Goal: Transaction & Acquisition: Obtain resource

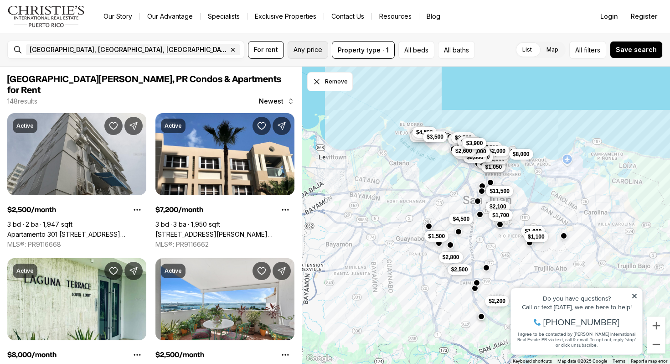
click at [316, 49] on span "Any price" at bounding box center [307, 49] width 29 height 7
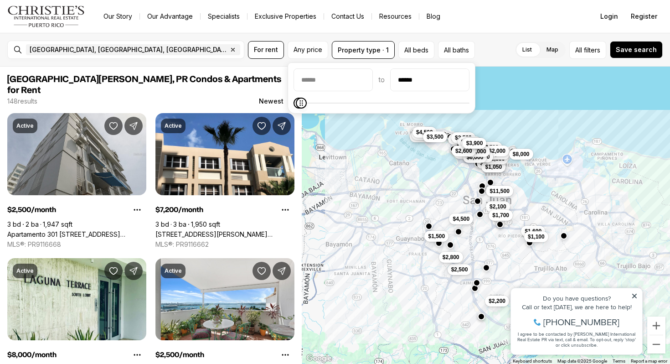
type input "******"
click at [298, 105] on icon "Maximum" at bounding box center [301, 102] width 7 height 7
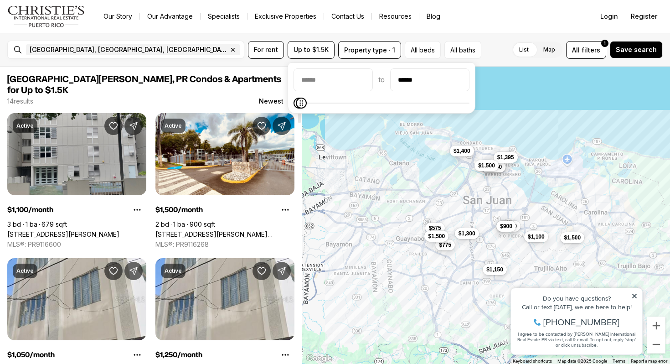
click at [117, 230] on link "75 JUNIN ST #1002, SAN JUAN PR, 00926" at bounding box center [63, 234] width 112 height 8
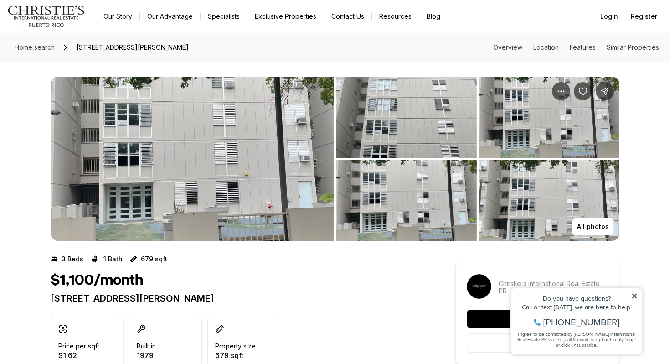
click at [132, 223] on img "View image gallery" at bounding box center [192, 159] width 283 height 164
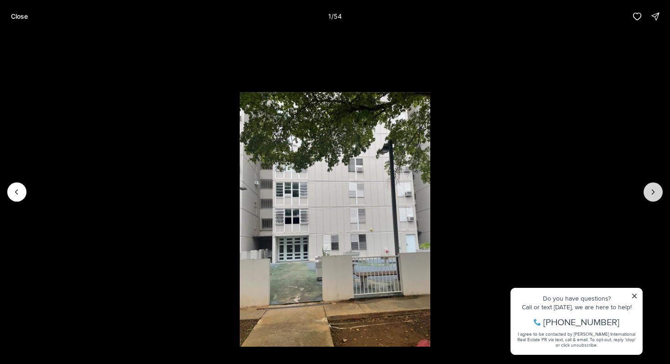
click at [651, 194] on icon "Next slide" at bounding box center [652, 191] width 9 height 9
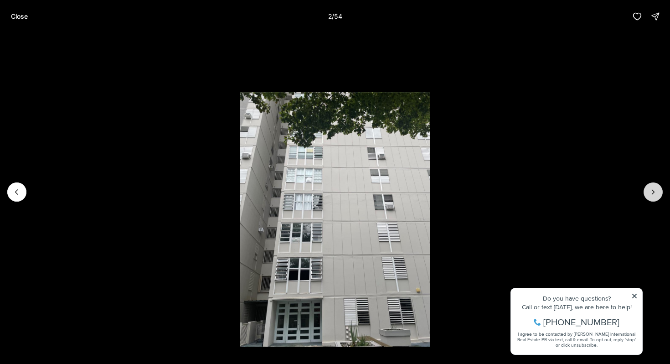
click at [651, 194] on icon "Next slide" at bounding box center [652, 191] width 9 height 9
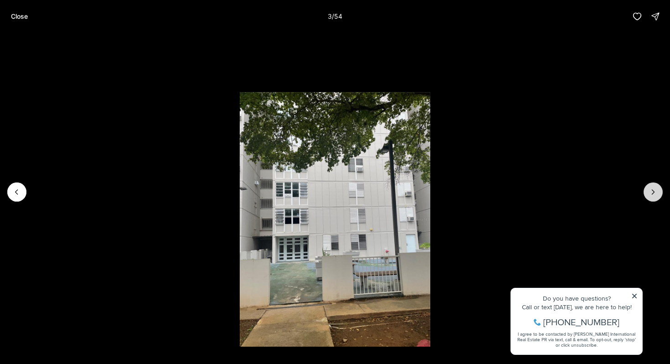
click at [651, 194] on icon "Next slide" at bounding box center [652, 191] width 9 height 9
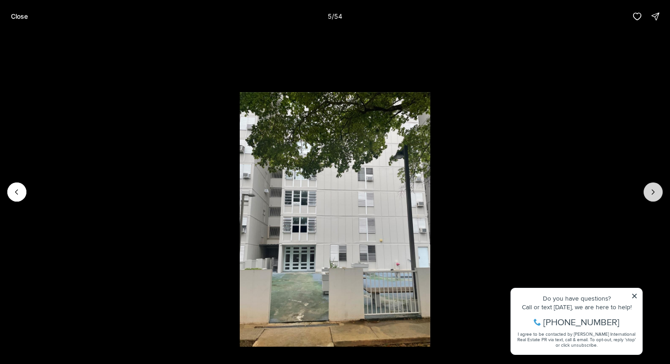
click at [651, 194] on icon "Next slide" at bounding box center [652, 191] width 9 height 9
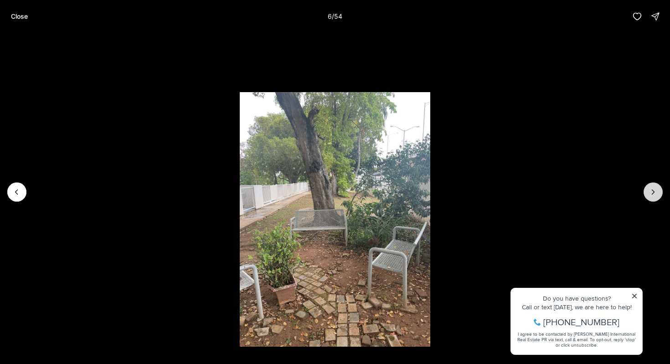
click at [653, 191] on icon "Next slide" at bounding box center [652, 191] width 9 height 9
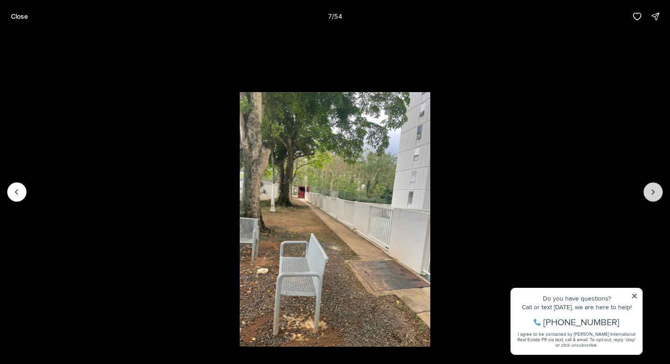
click at [653, 191] on icon "Next slide" at bounding box center [652, 191] width 9 height 9
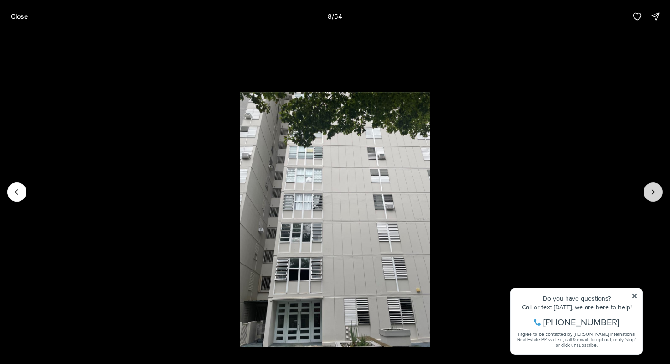
click at [653, 191] on icon "Next slide" at bounding box center [652, 191] width 9 height 9
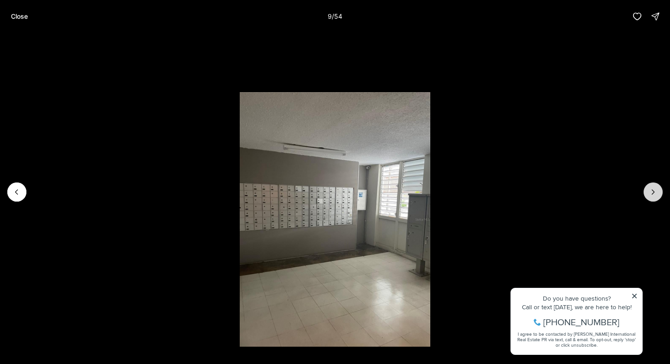
click at [653, 191] on icon "Next slide" at bounding box center [652, 191] width 9 height 9
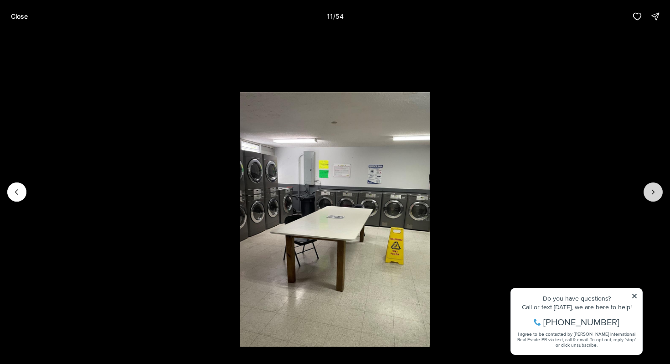
click at [653, 191] on icon "Next slide" at bounding box center [652, 191] width 9 height 9
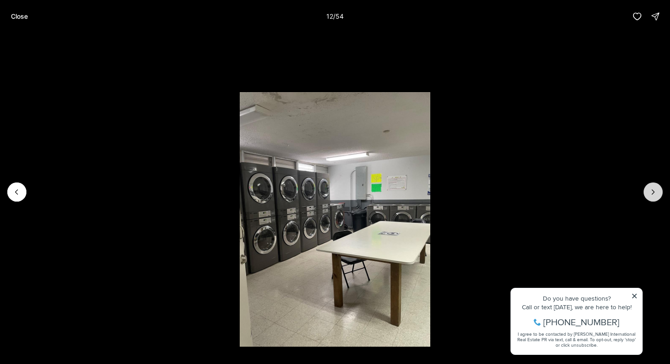
click at [653, 191] on icon "Next slide" at bounding box center [652, 191] width 9 height 9
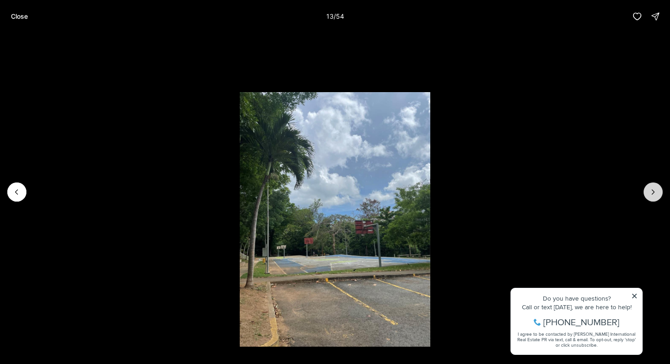
click at [653, 191] on icon "Next slide" at bounding box center [652, 191] width 9 height 9
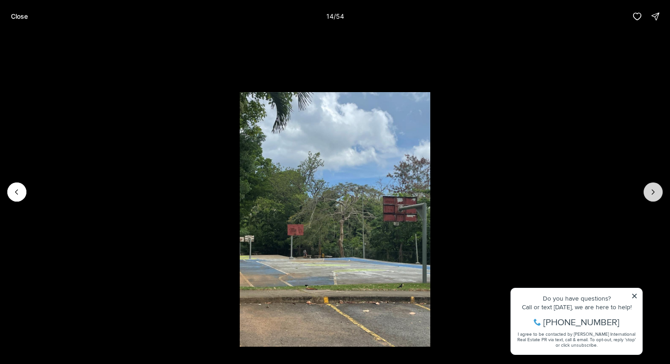
click at [653, 191] on icon "Next slide" at bounding box center [652, 191] width 9 height 9
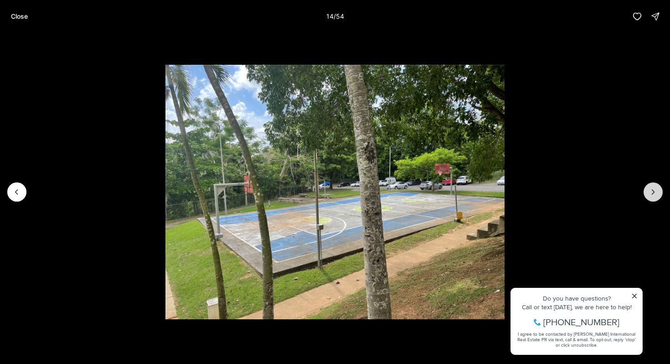
click at [653, 191] on icon "Next slide" at bounding box center [652, 191] width 9 height 9
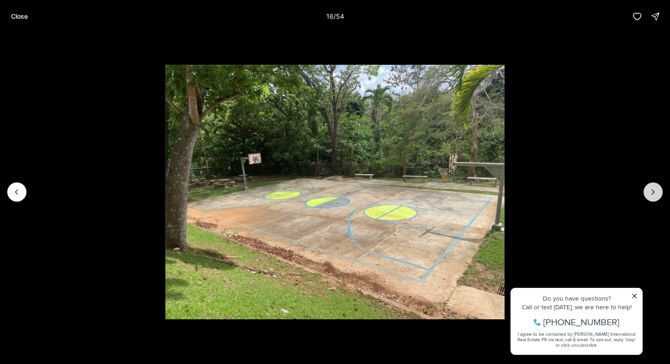
click at [653, 191] on icon "Next slide" at bounding box center [652, 191] width 9 height 9
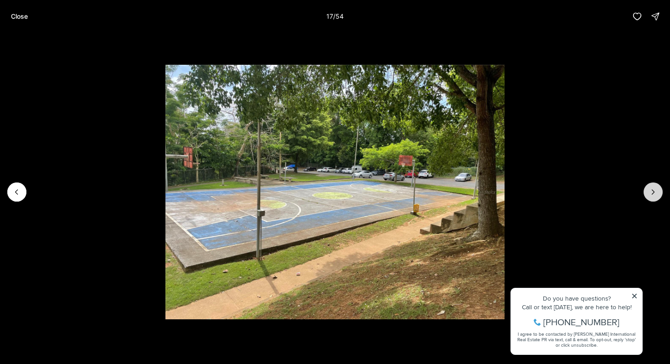
click at [653, 191] on icon "Next slide" at bounding box center [652, 191] width 9 height 9
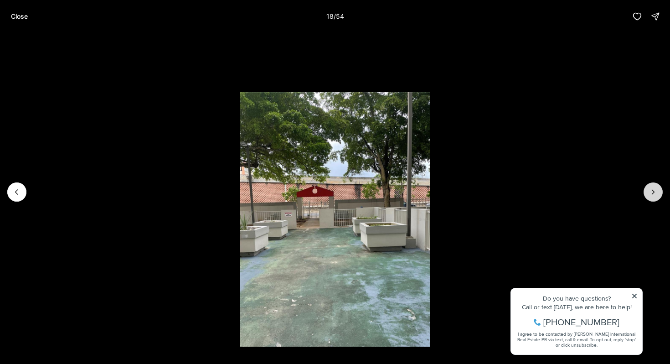
click at [653, 191] on icon "Next slide" at bounding box center [652, 191] width 9 height 9
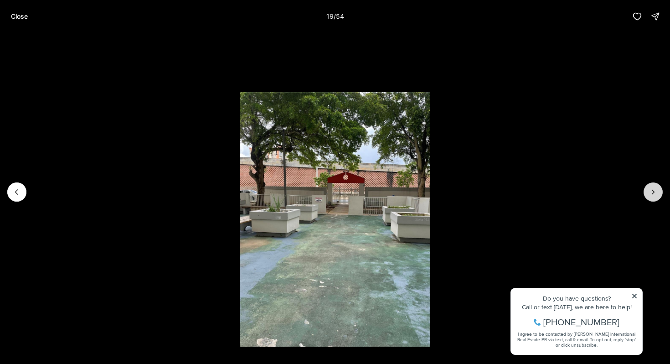
click at [653, 191] on icon "Next slide" at bounding box center [652, 191] width 9 height 9
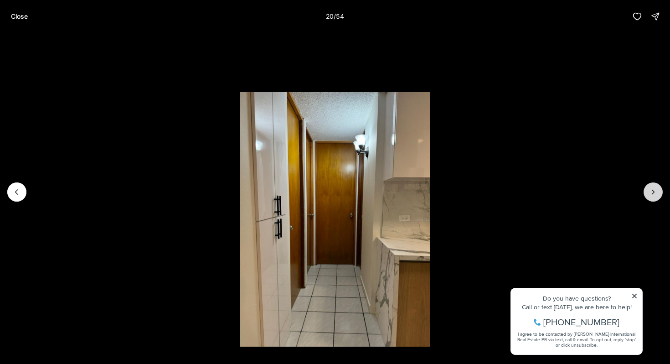
click at [653, 191] on icon "Next slide" at bounding box center [652, 191] width 9 height 9
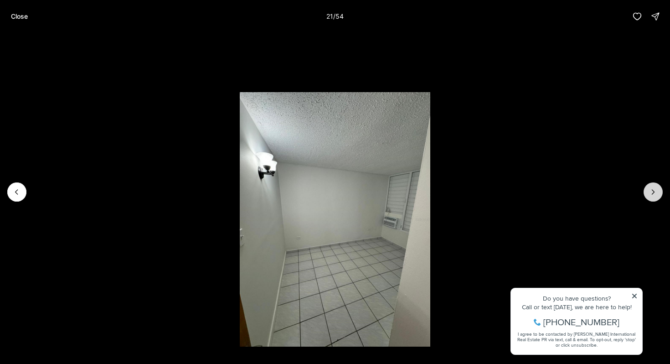
click at [653, 191] on icon "Next slide" at bounding box center [652, 191] width 9 height 9
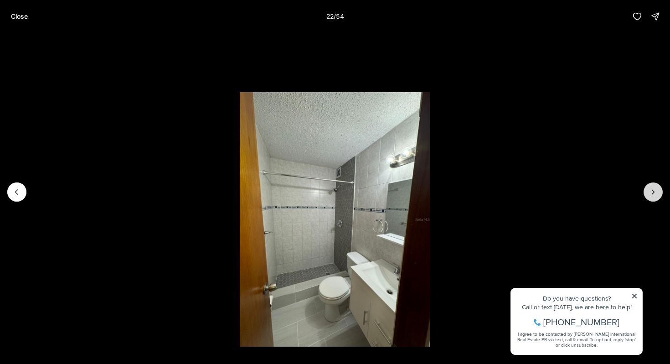
click at [653, 191] on icon "Next slide" at bounding box center [652, 191] width 9 height 9
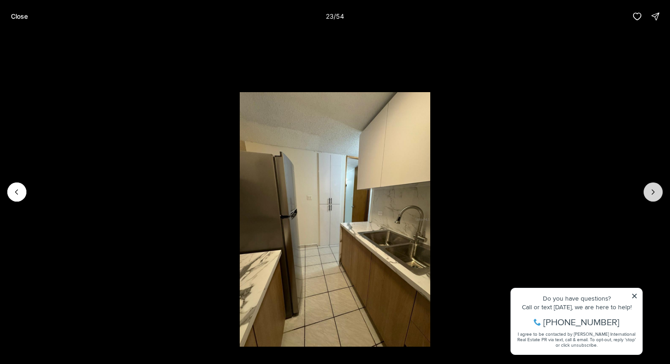
click at [653, 191] on icon "Next slide" at bounding box center [652, 191] width 9 height 9
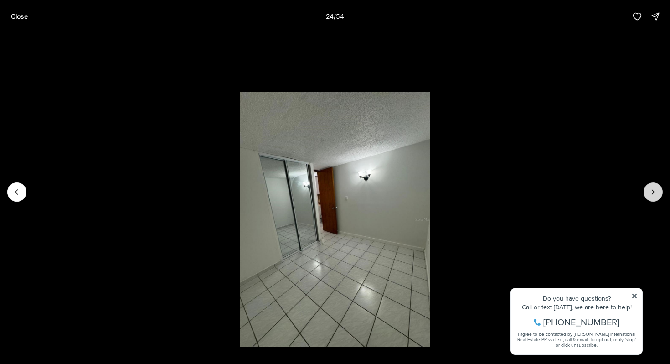
click at [653, 191] on icon "Next slide" at bounding box center [652, 191] width 9 height 9
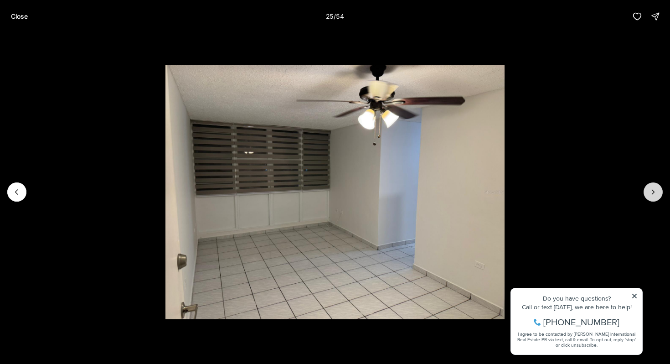
click at [653, 191] on icon "Next slide" at bounding box center [652, 191] width 9 height 9
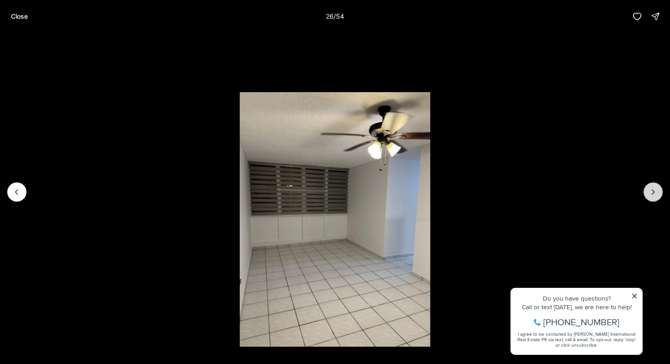
click at [653, 191] on icon "Next slide" at bounding box center [652, 191] width 9 height 9
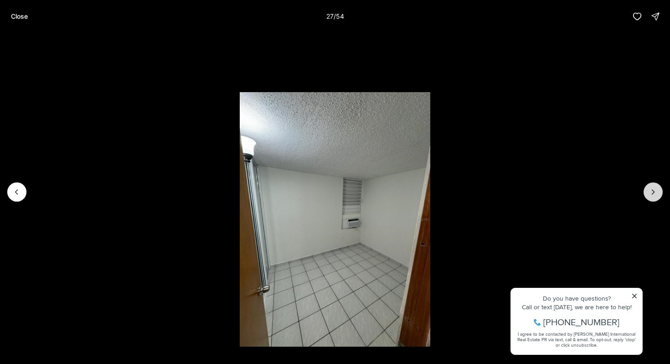
click at [653, 191] on icon "Next slide" at bounding box center [652, 191] width 9 height 9
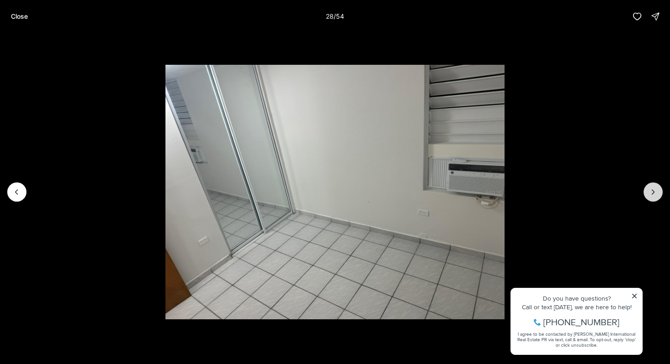
click at [653, 191] on icon "Next slide" at bounding box center [652, 191] width 9 height 9
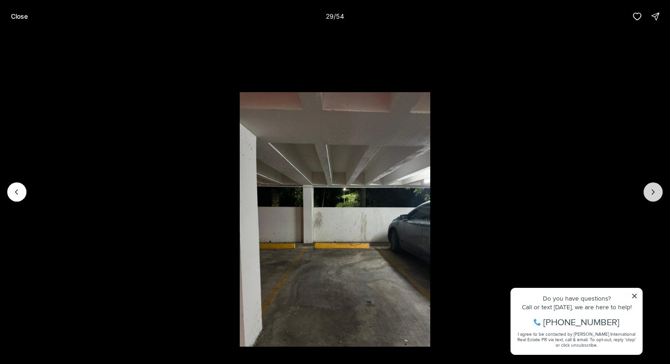
click at [653, 191] on icon "Next slide" at bounding box center [652, 191] width 9 height 9
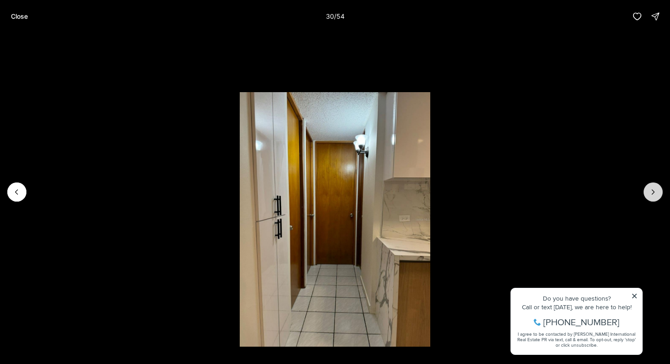
click at [653, 192] on icon "Next slide" at bounding box center [652, 191] width 9 height 9
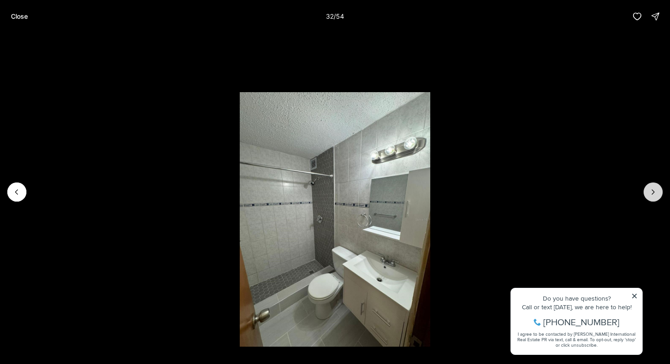
click at [653, 192] on icon "Next slide" at bounding box center [652, 191] width 9 height 9
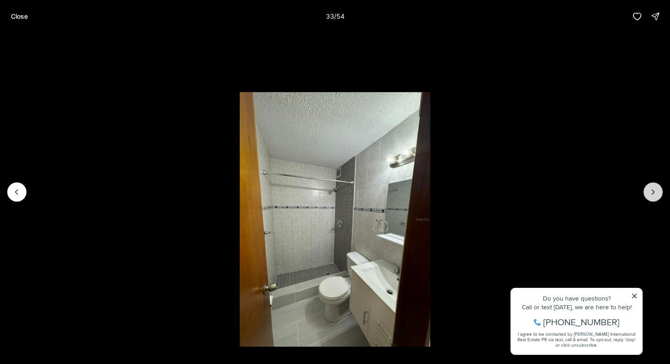
click at [653, 192] on icon "Next slide" at bounding box center [652, 191] width 9 height 9
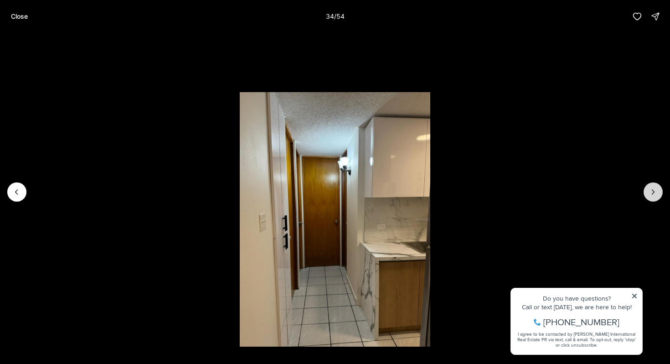
click at [653, 192] on icon "Next slide" at bounding box center [652, 191] width 9 height 9
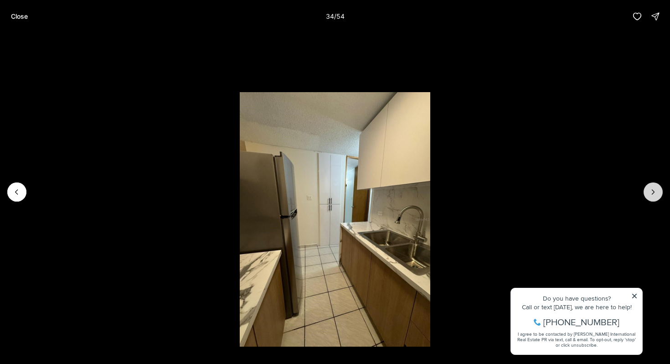
click at [653, 192] on icon "Next slide" at bounding box center [652, 191] width 9 height 9
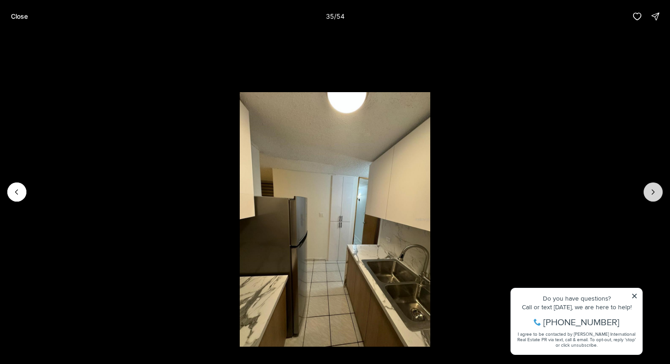
click at [653, 192] on icon "Next slide" at bounding box center [652, 191] width 9 height 9
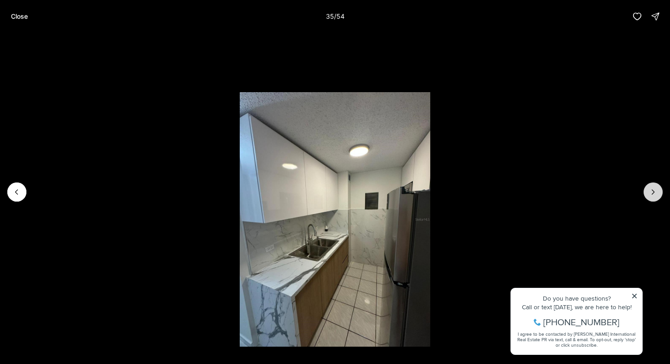
click at [653, 192] on icon "Next slide" at bounding box center [652, 191] width 9 height 9
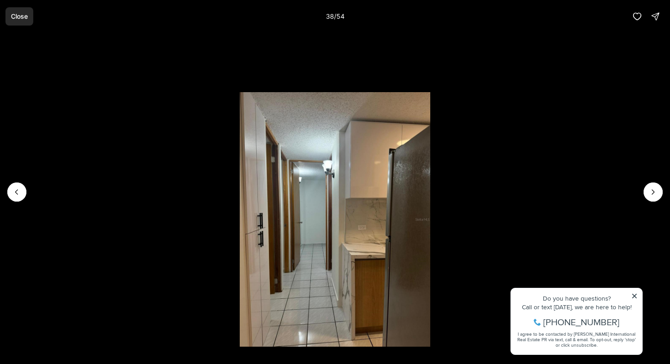
click at [27, 17] on p "Close" at bounding box center [19, 16] width 17 height 7
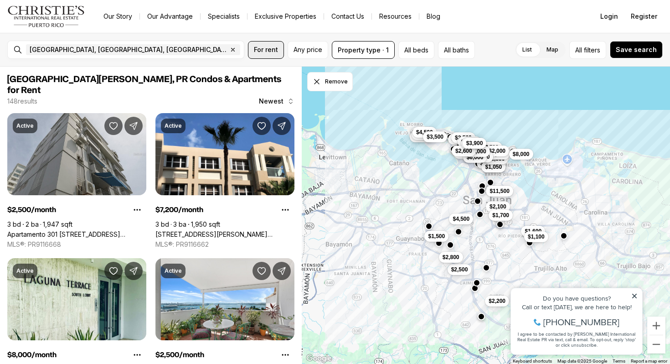
click at [261, 47] on span "For rent" at bounding box center [266, 49] width 24 height 7
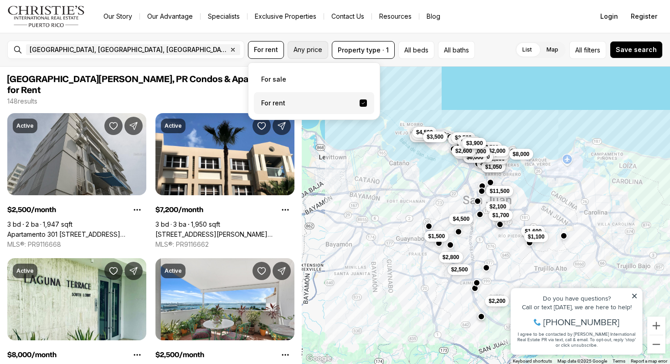
click at [296, 48] on span "Any price" at bounding box center [307, 49] width 29 height 7
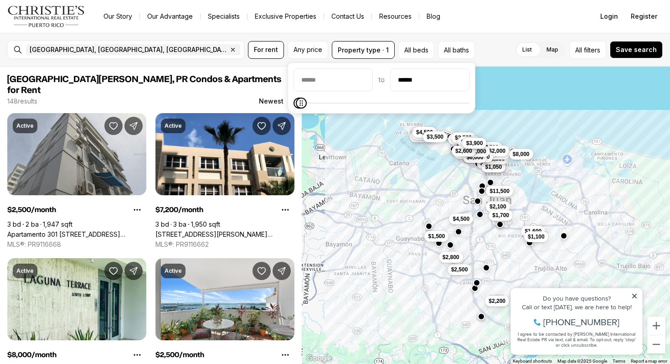
type input "******"
click at [298, 107] on icon "Maximum" at bounding box center [301, 102] width 7 height 7
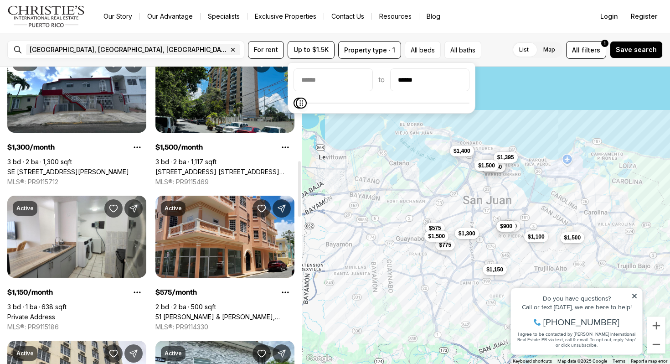
scroll to position [498, 0]
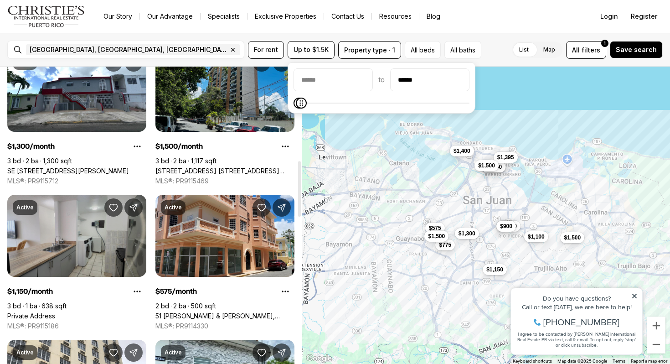
click at [49, 312] on link "Private Address" at bounding box center [31, 316] width 48 height 8
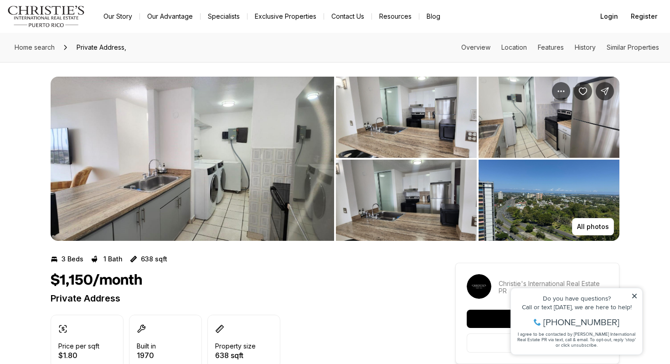
click at [188, 201] on img "View image gallery" at bounding box center [192, 159] width 283 height 164
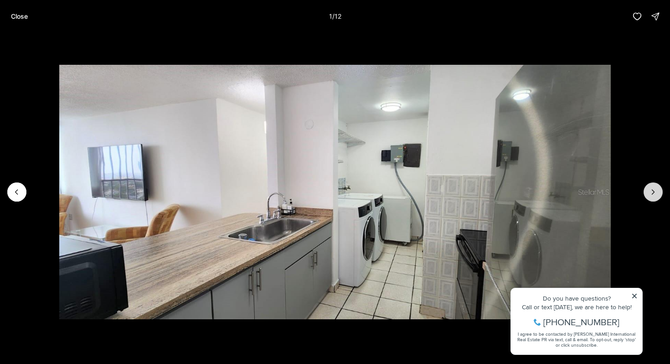
click at [656, 193] on icon "Next slide" at bounding box center [652, 191] width 9 height 9
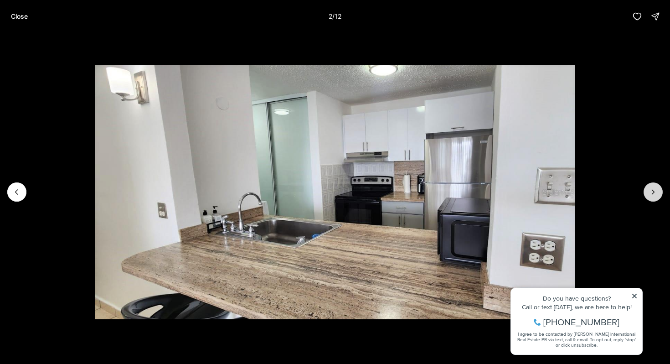
click at [656, 193] on icon "Next slide" at bounding box center [652, 191] width 9 height 9
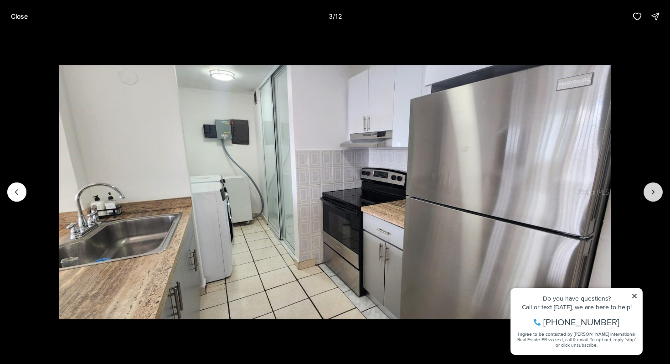
click at [656, 193] on icon "Next slide" at bounding box center [652, 191] width 9 height 9
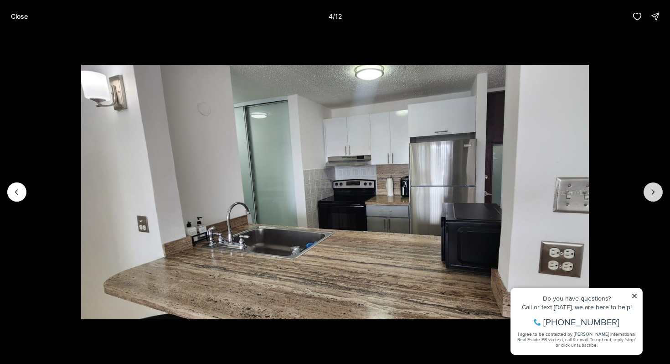
click at [656, 193] on icon "Next slide" at bounding box center [652, 191] width 9 height 9
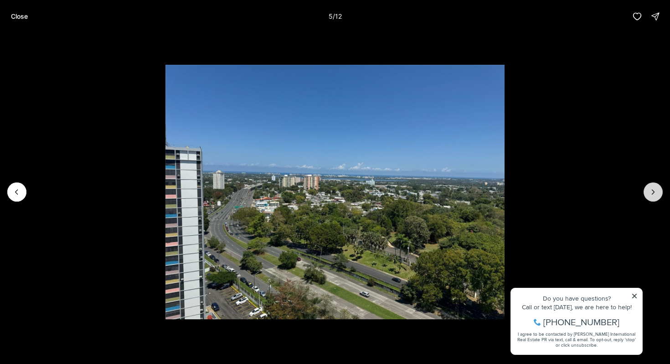
click at [656, 194] on icon "Next slide" at bounding box center [652, 191] width 9 height 9
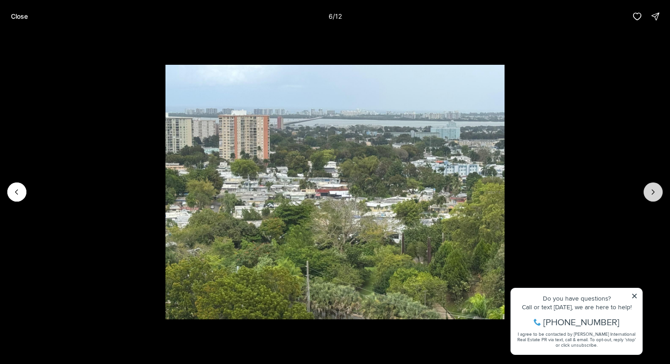
click at [656, 194] on icon "Next slide" at bounding box center [652, 191] width 9 height 9
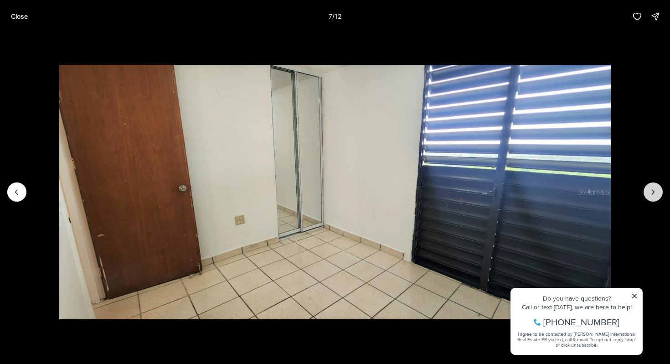
click at [656, 195] on icon "Next slide" at bounding box center [652, 191] width 9 height 9
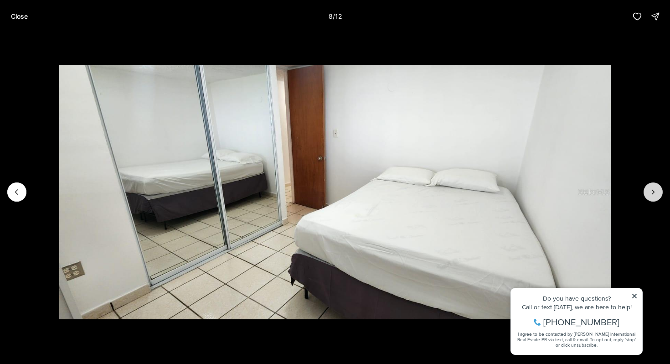
click at [656, 195] on icon "Next slide" at bounding box center [652, 191] width 9 height 9
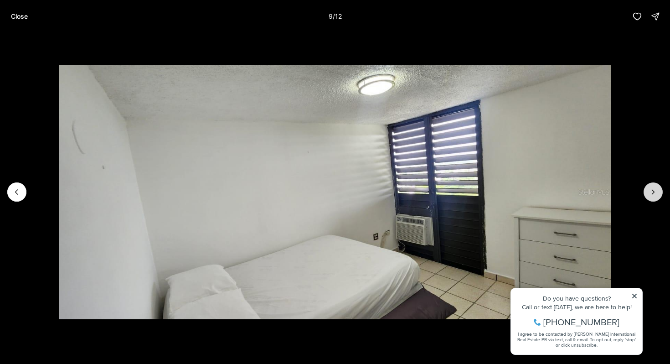
click at [656, 196] on icon "Next slide" at bounding box center [652, 191] width 9 height 9
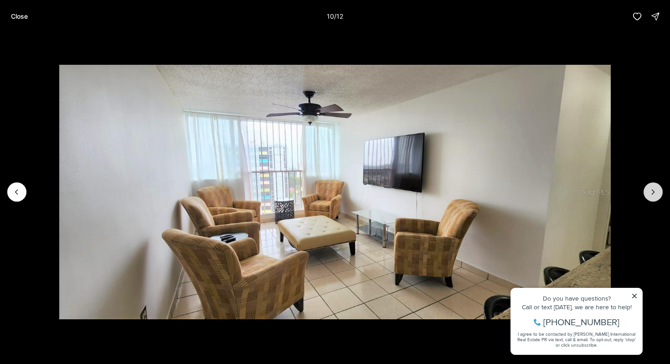
click at [656, 196] on icon "Next slide" at bounding box center [652, 191] width 9 height 9
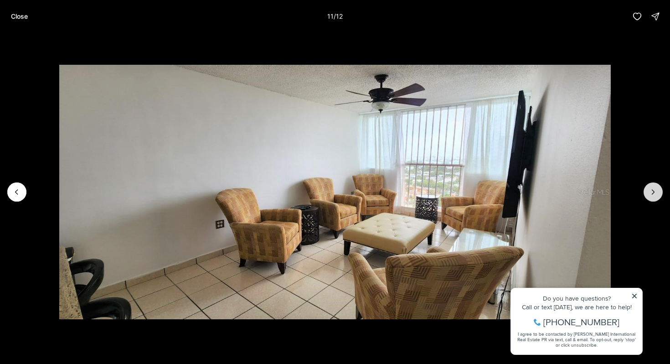
click at [656, 196] on button "Next slide" at bounding box center [652, 191] width 19 height 19
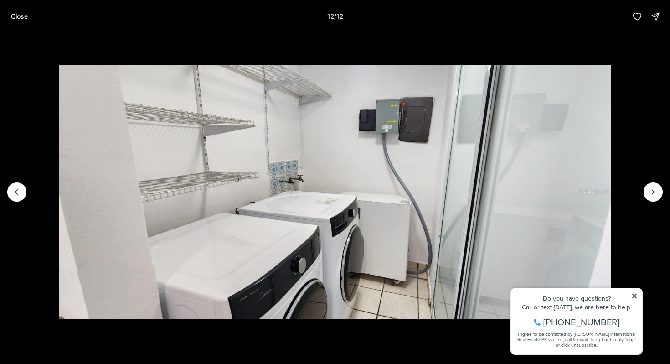
click at [656, 197] on div at bounding box center [652, 191] width 19 height 19
click at [13, 16] on p "Close" at bounding box center [19, 16] width 17 height 7
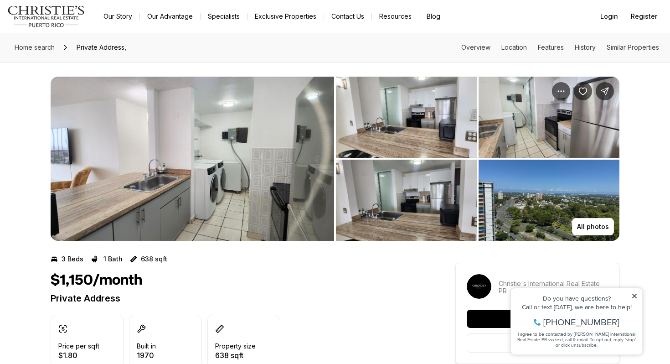
click at [92, 43] on span "Private Address," at bounding box center [101, 47] width 57 height 15
click at [27, 46] on span "Home search" at bounding box center [35, 47] width 40 height 8
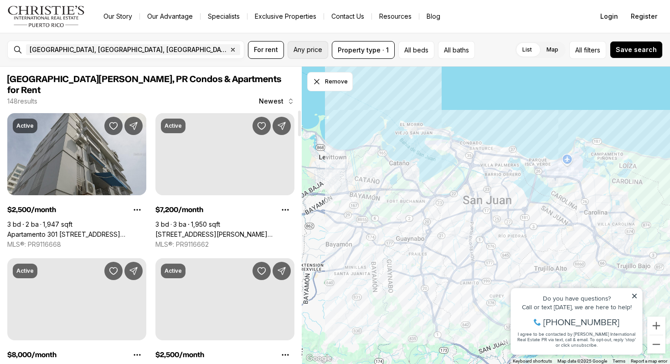
scroll to position [498, 0]
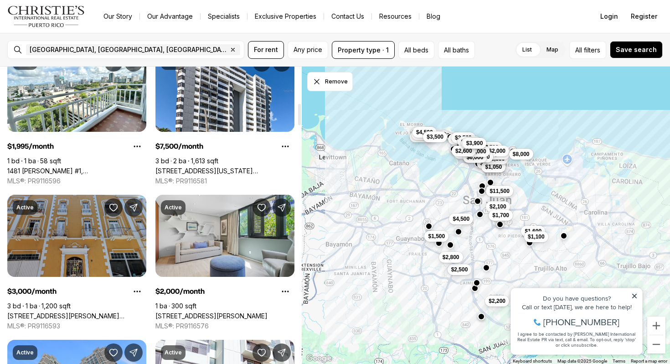
click at [45, 312] on link "[STREET_ADDRESS][PERSON_NAME][PERSON_NAME]" at bounding box center [76, 316] width 139 height 8
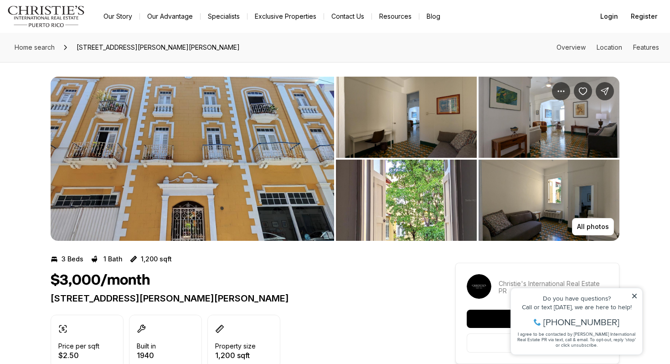
click at [399, 129] on img "View image gallery" at bounding box center [406, 117] width 141 height 81
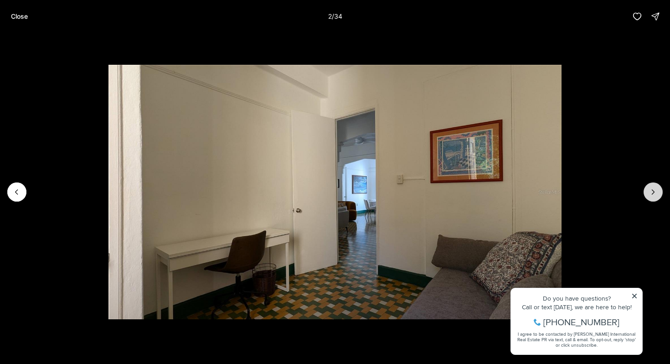
click at [650, 195] on icon "Next slide" at bounding box center [652, 191] width 9 height 9
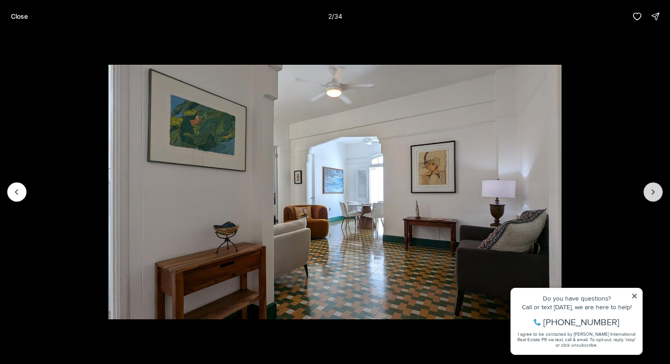
click at [650, 195] on icon "Next slide" at bounding box center [652, 191] width 9 height 9
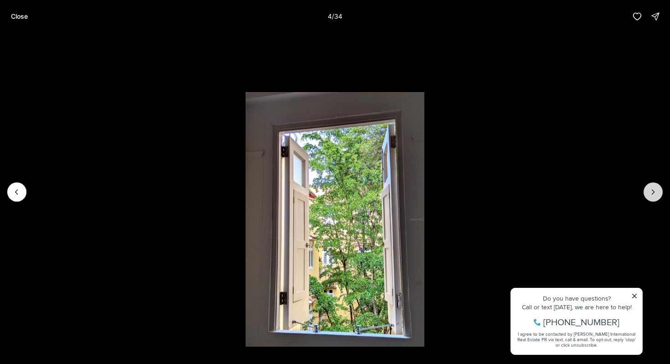
click at [650, 195] on icon "Next slide" at bounding box center [652, 191] width 9 height 9
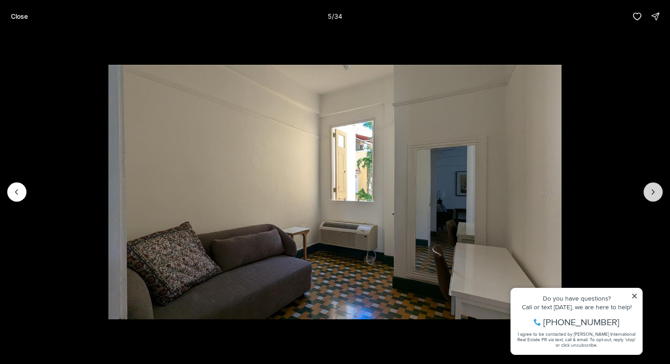
click at [650, 195] on icon "Next slide" at bounding box center [652, 191] width 9 height 9
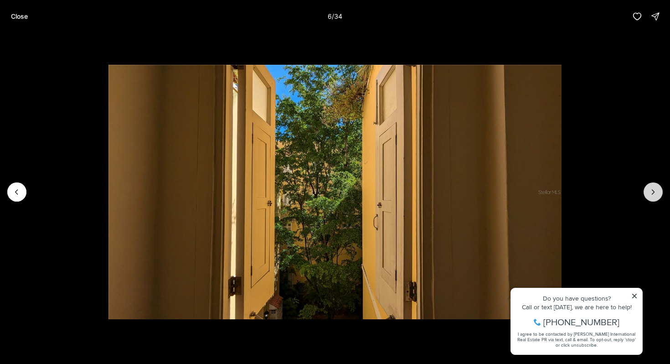
click at [650, 195] on icon "Next slide" at bounding box center [652, 191] width 9 height 9
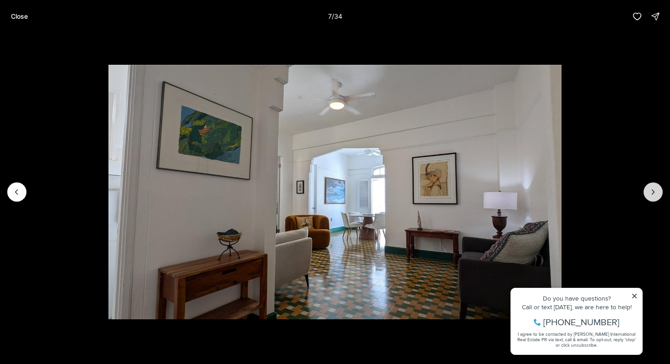
click at [650, 195] on icon "Next slide" at bounding box center [652, 191] width 9 height 9
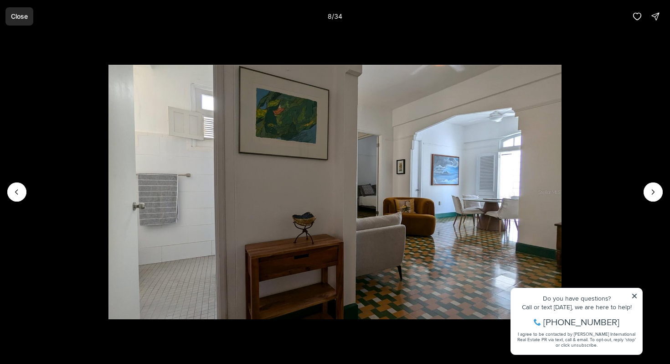
click at [13, 16] on p "Close" at bounding box center [19, 16] width 17 height 7
